Goal: Information Seeking & Learning: Learn about a topic

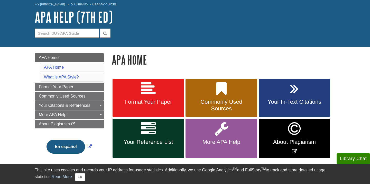
scroll to position [26, 0]
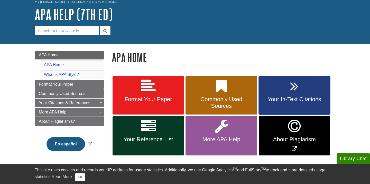
click at [299, 94] on link "Your In-Text Citations" at bounding box center [294, 95] width 71 height 39
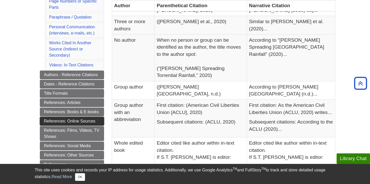
scroll to position [168, 0]
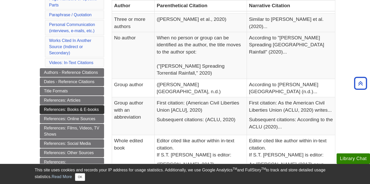
click at [74, 109] on link "References: Books & E-books" at bounding box center [72, 109] width 64 height 9
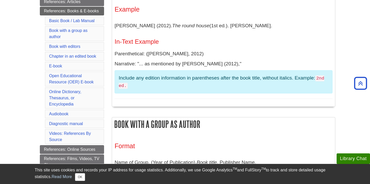
scroll to position [155, 0]
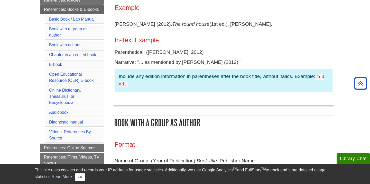
click at [93, 65] on li "E-book" at bounding box center [74, 64] width 59 height 9
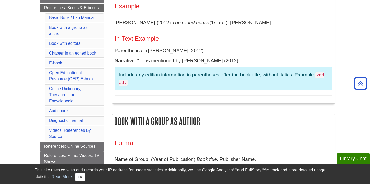
scroll to position [158, 0]
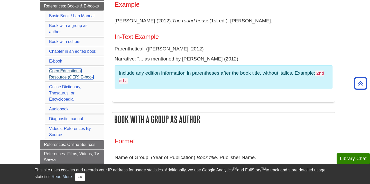
click at [59, 77] on link "Open Educational Resource (OER) E-book" at bounding box center [71, 74] width 44 height 11
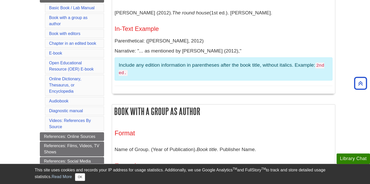
scroll to position [153, 0]
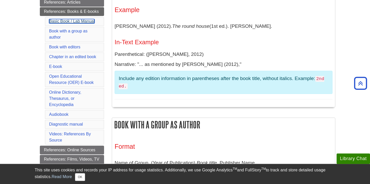
click at [80, 19] on link "Basic Book / Lab Manual" at bounding box center [72, 21] width 46 height 4
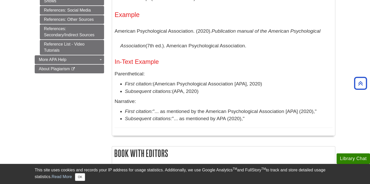
scroll to position [318, 0]
